Goal: Task Accomplishment & Management: Use online tool/utility

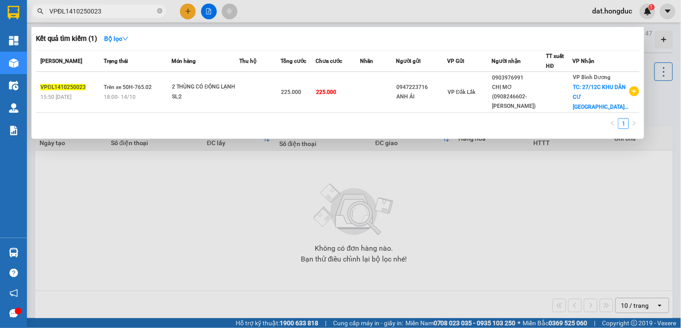
type input "VPĐL1410250023"
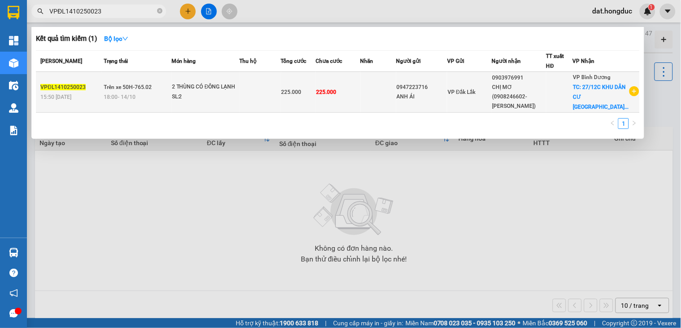
click at [155, 92] on td "Trên xe 50H-765.02 18:00 [DATE]" at bounding box center [136, 92] width 70 height 41
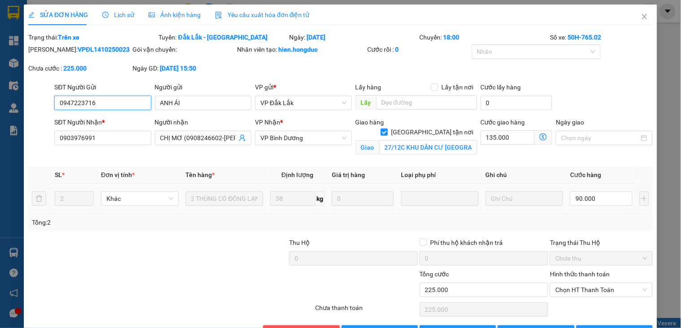
type input "0947223716"
type input "ANH ÁI"
type input "0903976991"
type input "CHỊ MƠ (0908246602-[PERSON_NAME])"
checkbox input "true"
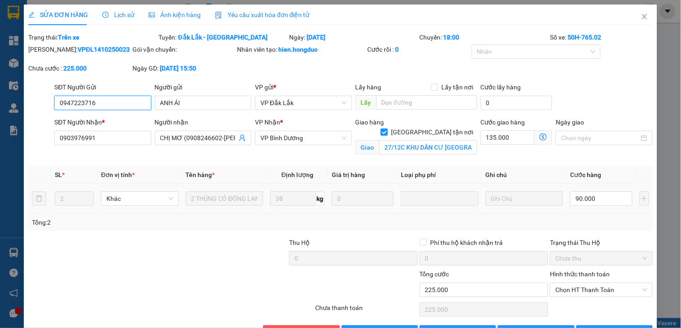
type input "27/12C KHU DÂN CƯ [GEOGRAPHIC_DATA], [PERSON_NAME](RẼ ĐƯỜNG SỐ 7), [GEOGRAPHIC_…"
type input "0"
type input "225.000"
click at [642, 19] on icon "close" at bounding box center [644, 16] width 5 height 5
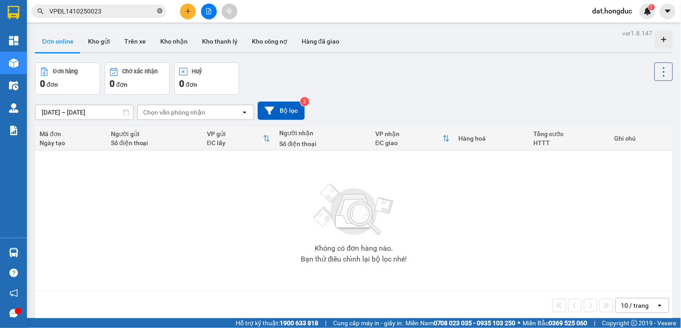
click at [161, 10] on icon "close-circle" at bounding box center [159, 10] width 5 height 5
